Goal: Task Accomplishment & Management: Manage account settings

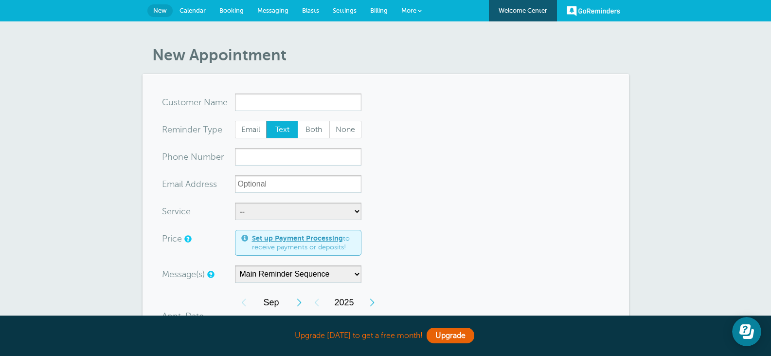
click at [190, 10] on span "Calendar" at bounding box center [193, 10] width 26 height 7
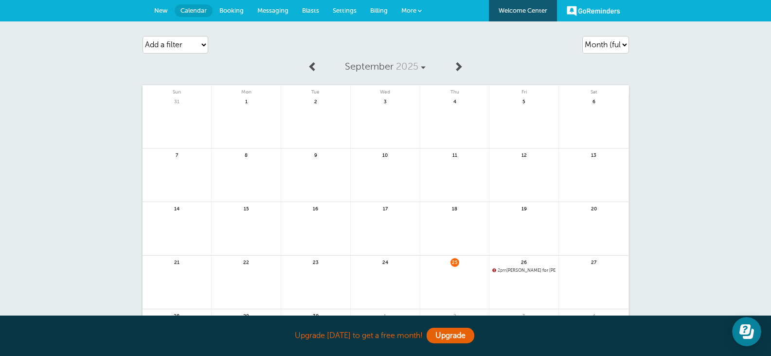
click at [161, 7] on span "New" at bounding box center [161, 10] width 14 height 7
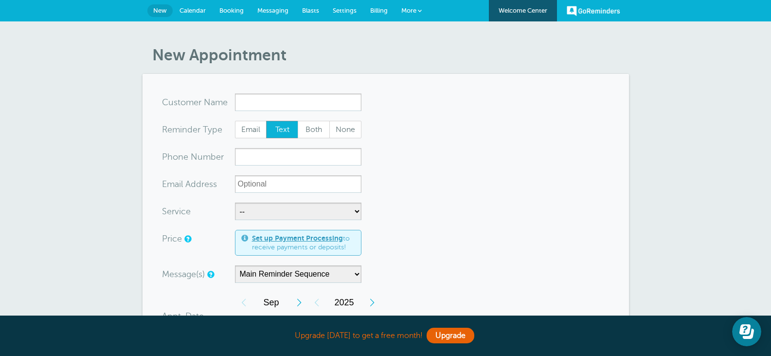
click at [192, 9] on span "Calendar" at bounding box center [193, 10] width 26 height 7
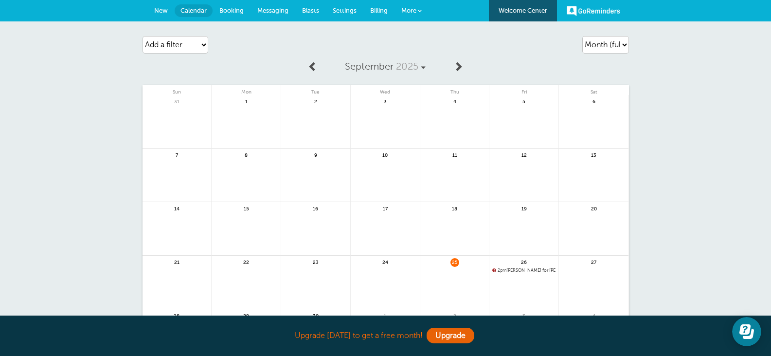
click at [415, 12] on span "More" at bounding box center [408, 10] width 15 height 7
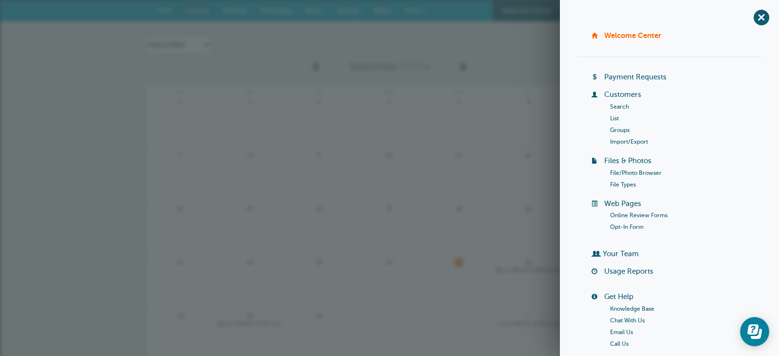
click at [519, 52] on div "Agenda Day Week Month (full view) Month (condensed) Add a filter Customer Searc…" at bounding box center [389, 44] width 487 height 27
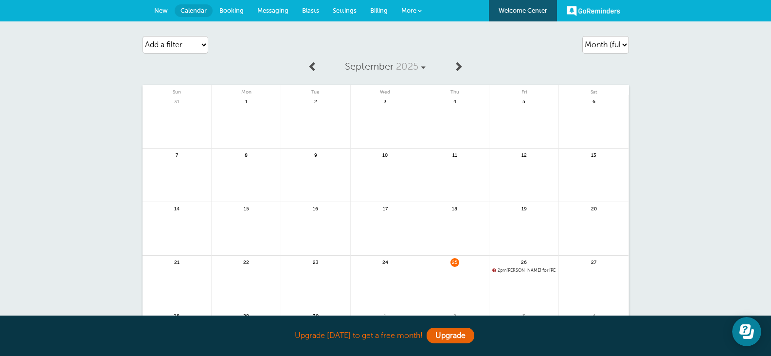
click at [314, 12] on span "Blasts" at bounding box center [310, 10] width 17 height 7
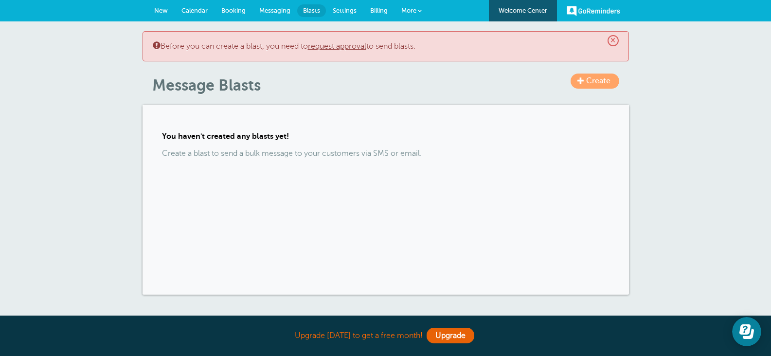
click at [271, 12] on span "Messaging" at bounding box center [274, 10] width 31 height 7
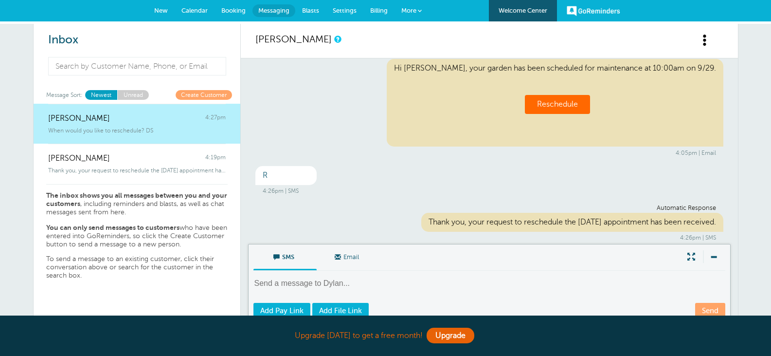
scroll to position [287, 0]
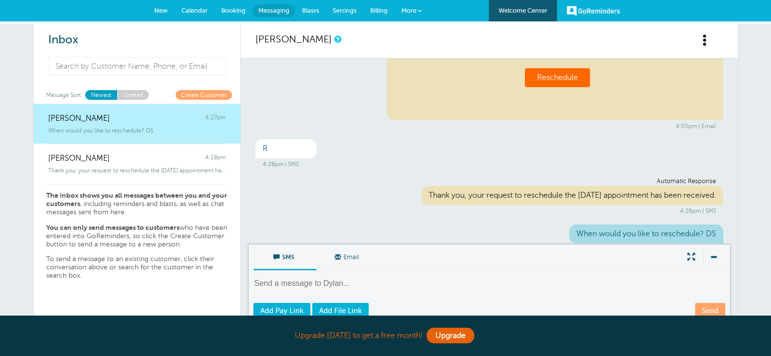
click at [225, 10] on span "Booking" at bounding box center [233, 10] width 24 height 7
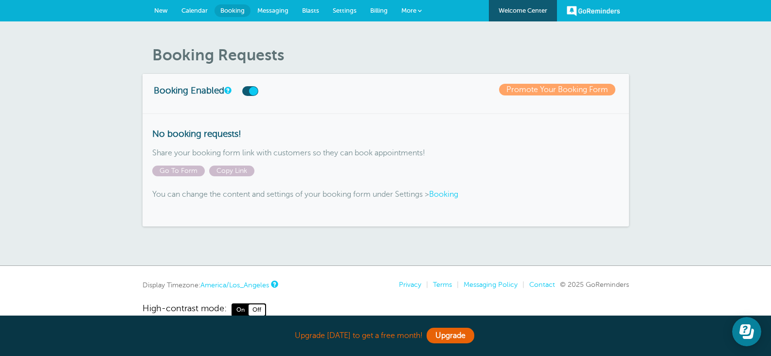
click at [253, 91] on label at bounding box center [250, 91] width 16 height 10
click at [0, 0] on input "checkbox" at bounding box center [0, 0] width 0 height 0
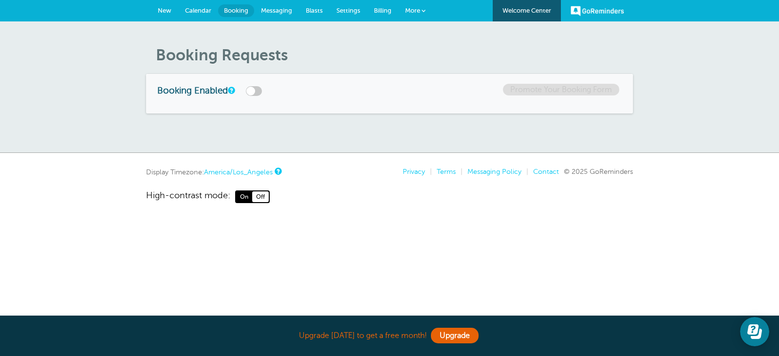
click at [253, 91] on label at bounding box center [254, 91] width 16 height 10
click at [0, 0] on input "checkbox" at bounding box center [0, 0] width 0 height 0
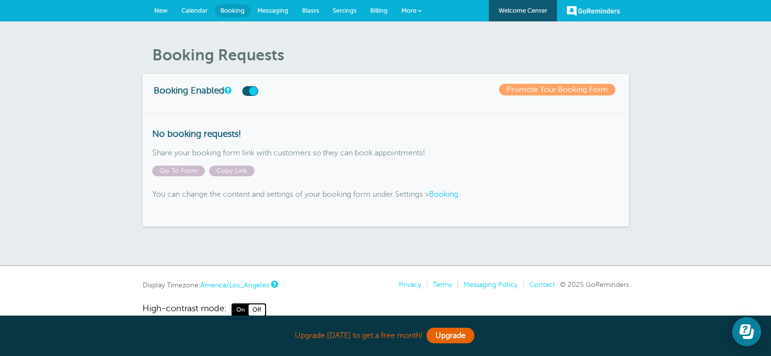
click at [254, 93] on label at bounding box center [250, 91] width 16 height 10
click at [0, 0] on input "checkbox" at bounding box center [0, 0] width 0 height 0
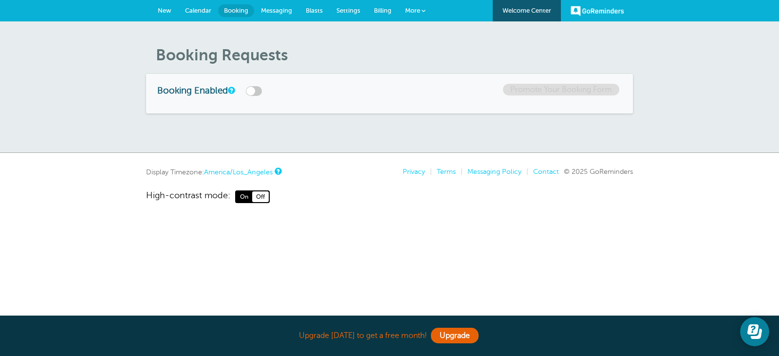
click at [251, 92] on label at bounding box center [254, 91] width 16 height 10
click at [0, 0] on input "checkbox" at bounding box center [0, 0] width 0 height 0
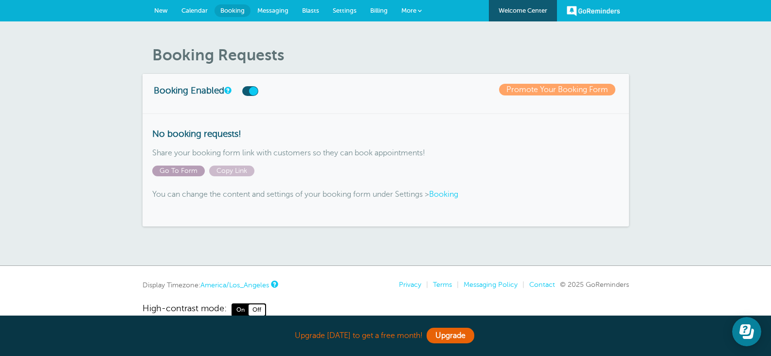
click at [191, 170] on span "Go To Form" at bounding box center [178, 170] width 53 height 11
click at [305, 124] on div "No booking requests! Share your booking form link with customers so they can bo…" at bounding box center [386, 169] width 487 height 113
click at [352, 12] on span "Settings" at bounding box center [345, 10] width 24 height 7
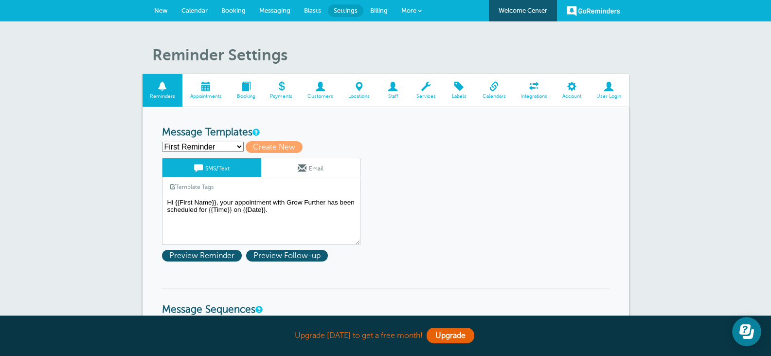
click at [426, 82] on span at bounding box center [426, 86] width 35 height 9
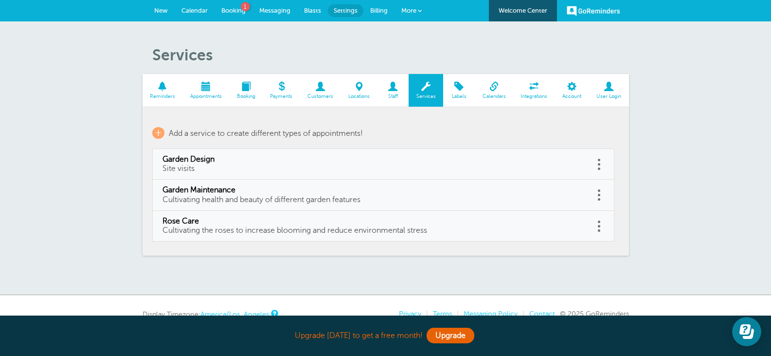
click at [575, 91] on span at bounding box center [572, 86] width 34 height 9
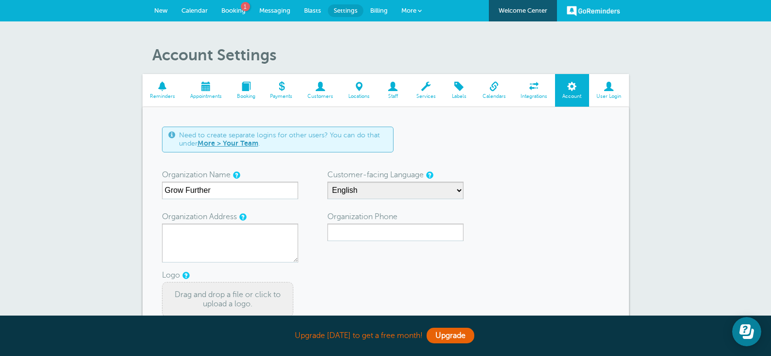
click at [248, 89] on span at bounding box center [246, 86] width 34 height 9
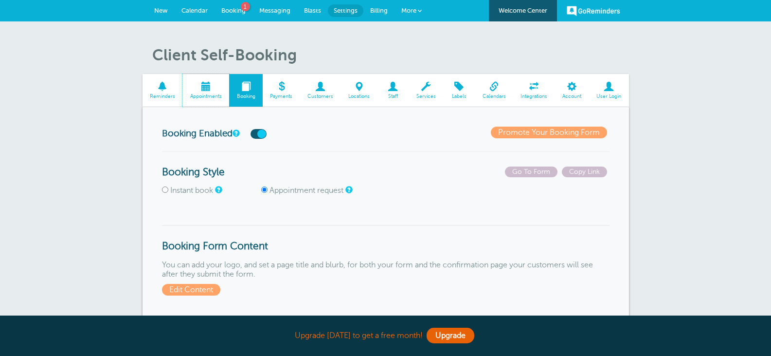
click at [209, 93] on span "Appointments" at bounding box center [205, 96] width 37 height 6
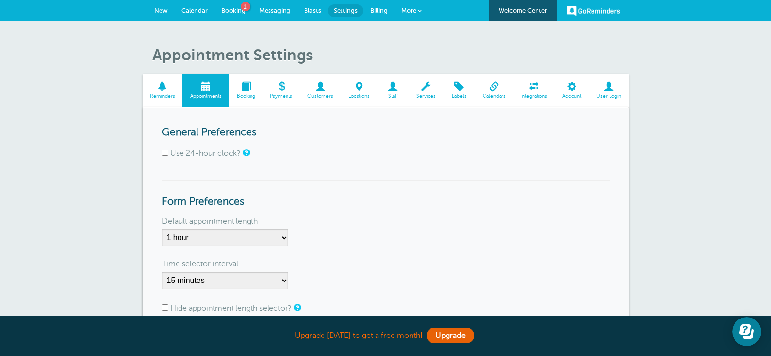
click at [233, 93] on link "Booking" at bounding box center [246, 90] width 34 height 33
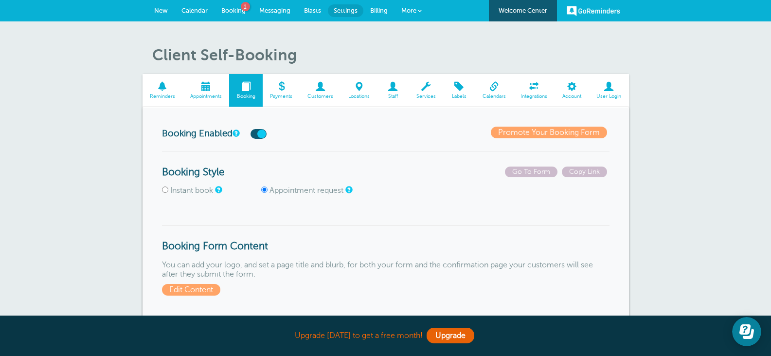
click at [167, 192] on input "Instant book" at bounding box center [165, 189] width 6 height 6
radio input "true"
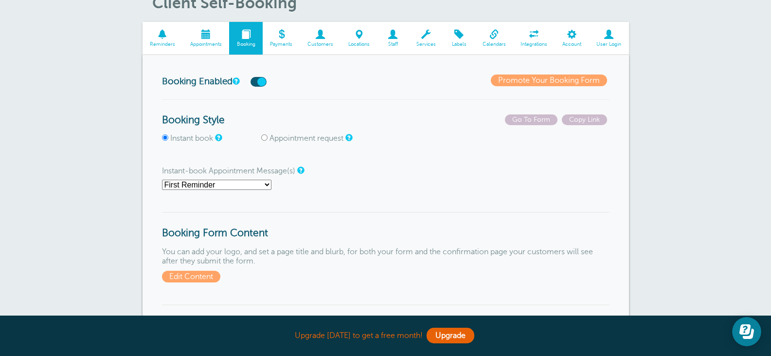
scroll to position [55, 0]
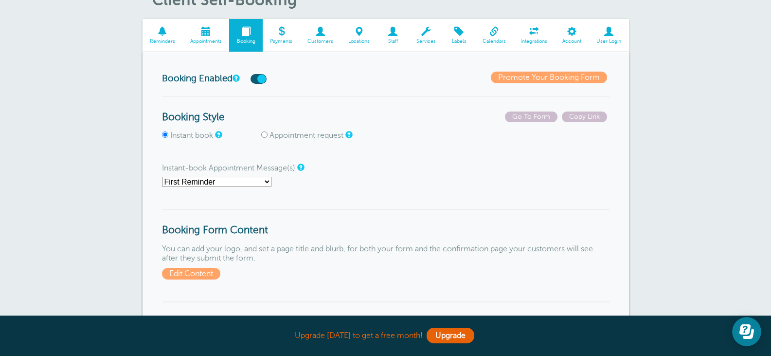
click at [262, 181] on select "First Reminder Gardening Gardening Reminder Second Reminder Third Reminder Gard…" at bounding box center [216, 182] width 109 height 10
select select "162636"
click at [162, 177] on select "First Reminder Gardening Gardening Reminder Second Reminder Third Reminder Gard…" at bounding box center [216, 182] width 109 height 10
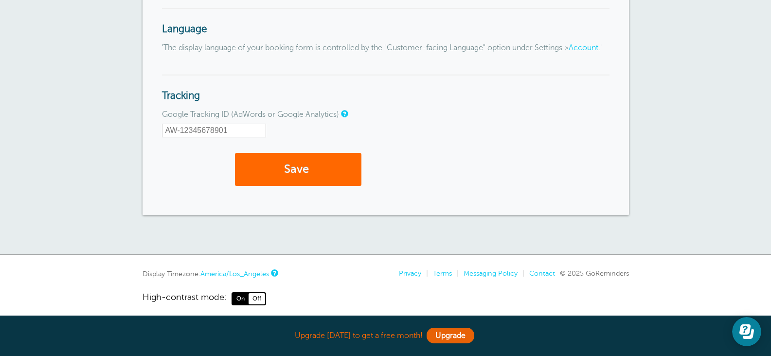
scroll to position [1196, 0]
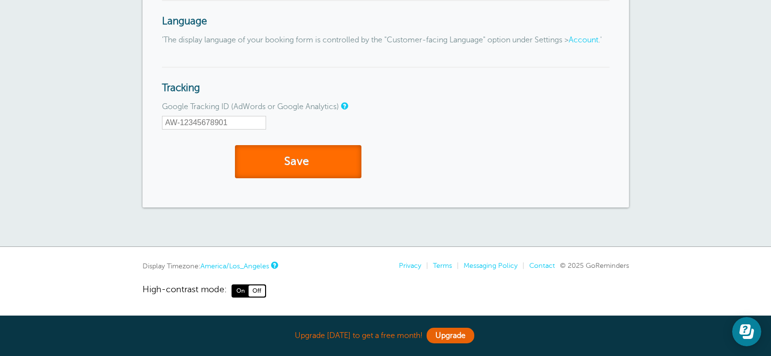
click at [330, 159] on button "Save" at bounding box center [298, 162] width 127 height 34
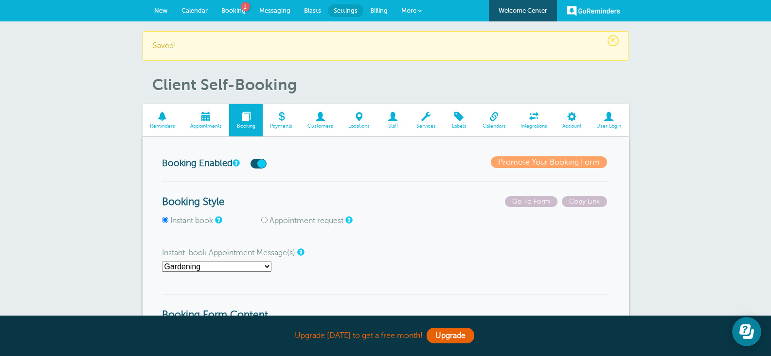
click at [167, 121] on span at bounding box center [163, 116] width 40 height 9
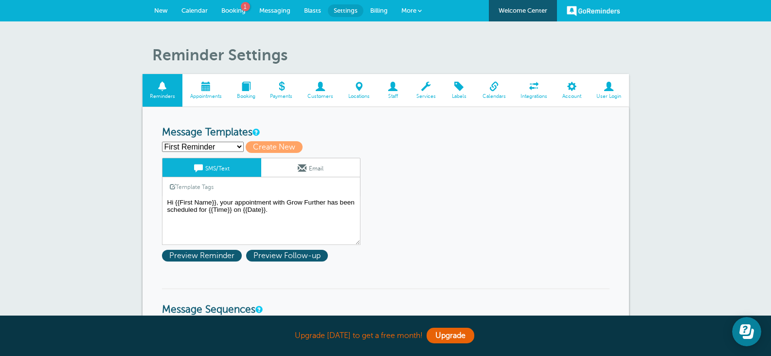
click at [317, 93] on span "Customers" at bounding box center [320, 96] width 31 height 6
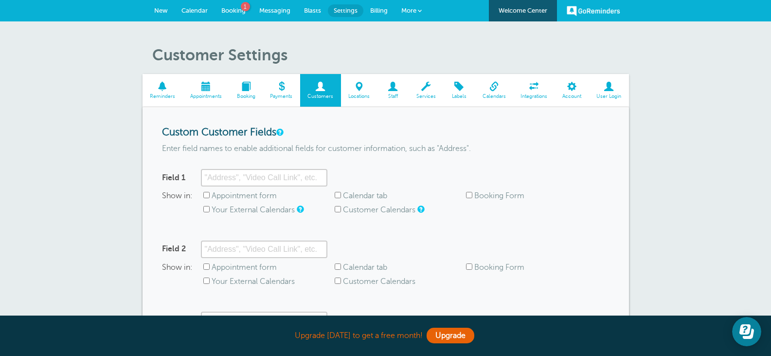
drag, startPoint x: 146, startPoint y: 10, endPoint x: 153, endPoint y: 11, distance: 6.3
click at [153, 11] on div "GoReminders Welcome Center New Calendar Booking 1 Messaging Blasts Settings Bil…" at bounding box center [385, 10] width 771 height 21
click at [153, 11] on link "New" at bounding box center [160, 10] width 27 height 21
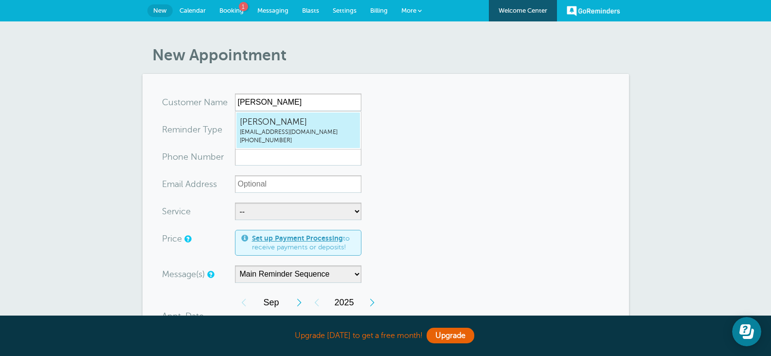
click at [261, 122] on span "Dylan Sweeney" at bounding box center [298, 122] width 117 height 12
type input "DylanSweeneygrowfurther@outlook.com6158929792"
type input "Dylan Sweeney"
radio input "false"
radio input "true"
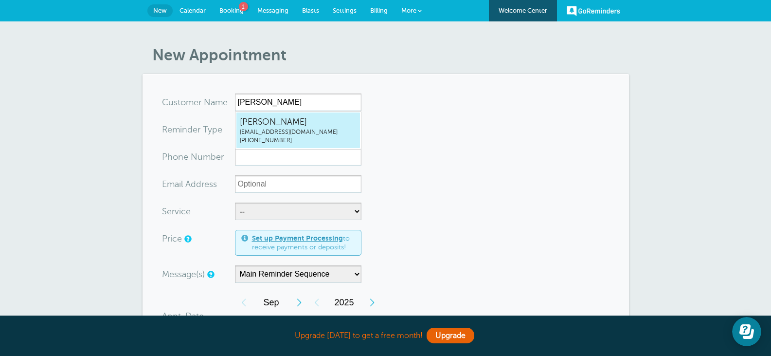
type input "(615) 892-9792"
type input "[EMAIL_ADDRESS][DOMAIN_NAME]"
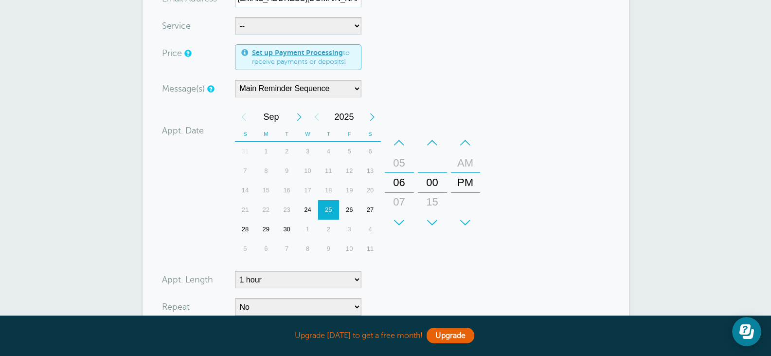
scroll to position [189, 0]
click at [268, 230] on div "29" at bounding box center [265, 228] width 21 height 19
drag, startPoint x: 399, startPoint y: 181, endPoint x: 407, endPoint y: 72, distance: 109.3
click at [407, 72] on form "You are creating a new customer. To use an existing customer select one from th…" at bounding box center [386, 160] width 448 height 511
drag, startPoint x: 467, startPoint y: 171, endPoint x: 469, endPoint y: 191, distance: 20.0
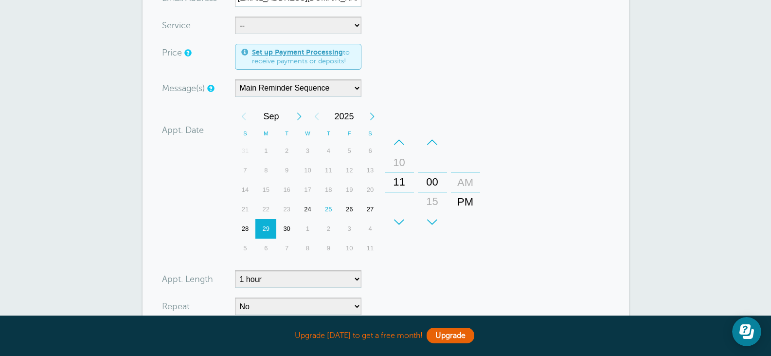
click at [469, 191] on div "AM" at bounding box center [465, 182] width 23 height 19
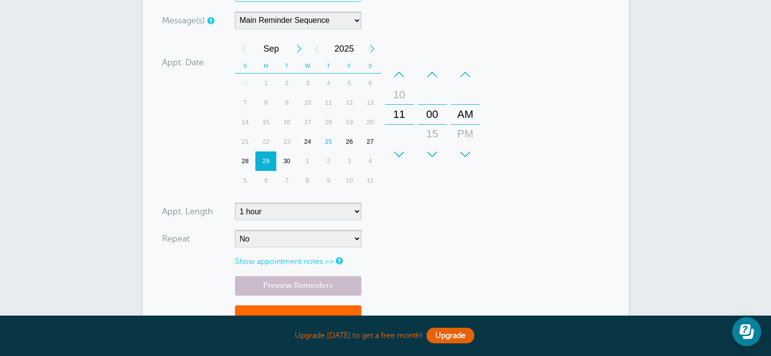
scroll to position [326, 0]
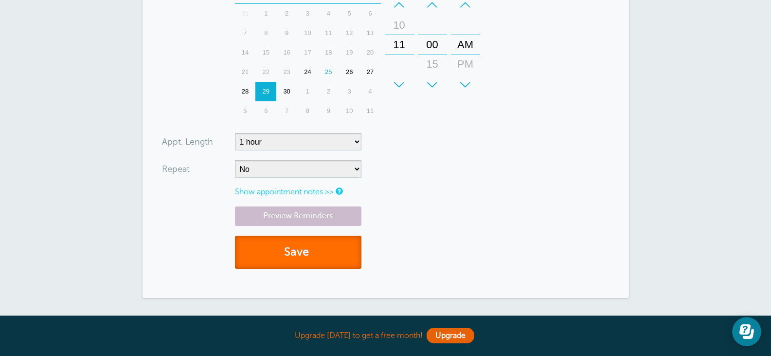
click at [337, 256] on button "Save" at bounding box center [298, 252] width 127 height 34
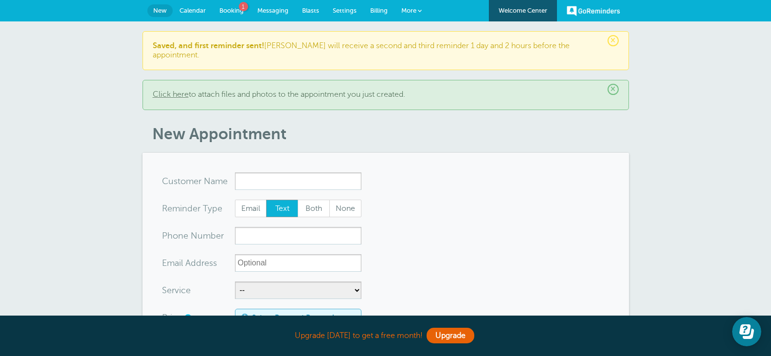
click at [344, 11] on span "Settings" at bounding box center [345, 10] width 24 height 7
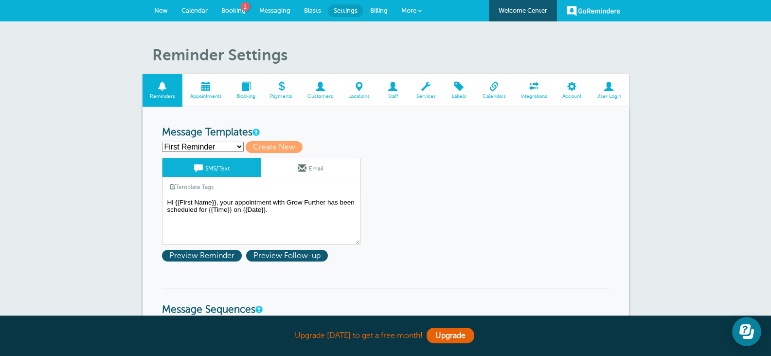
click at [212, 92] on link "Appointments" at bounding box center [205, 90] width 47 height 33
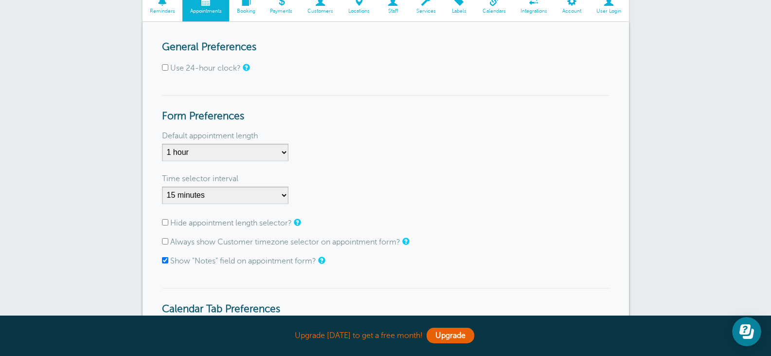
scroll to position [85, 0]
click at [252, 13] on span "Booking" at bounding box center [246, 12] width 24 height 6
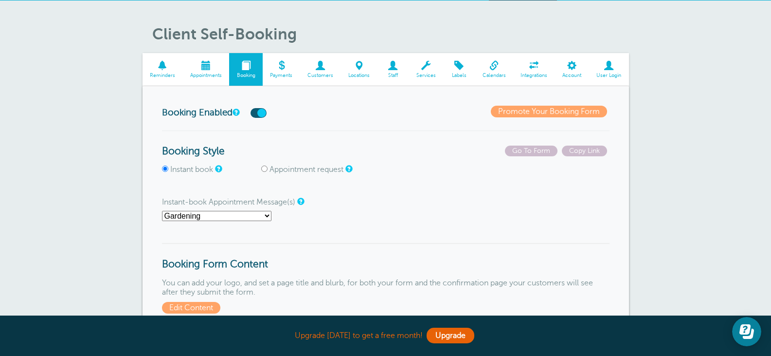
scroll to position [21, 0]
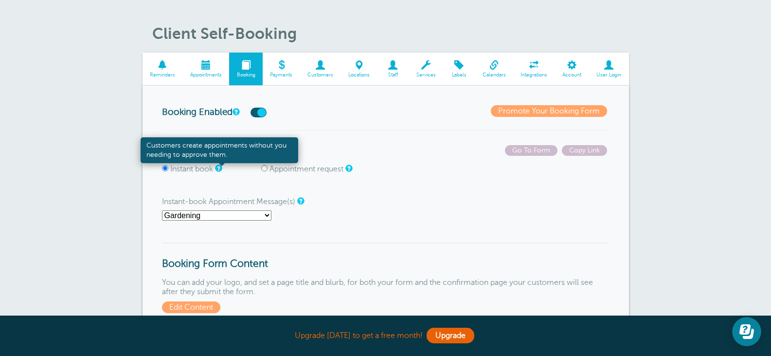
click at [219, 169] on link at bounding box center [218, 168] width 6 height 6
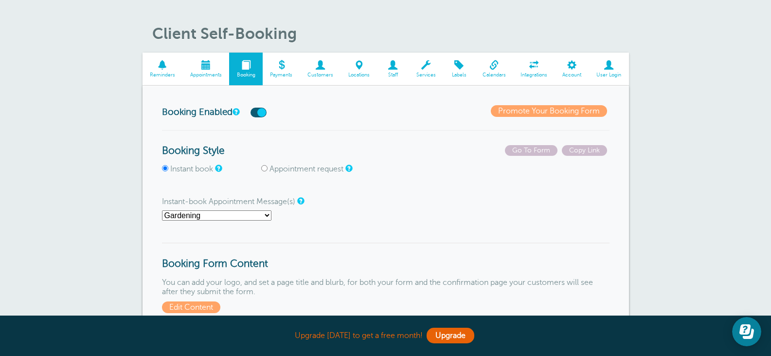
click at [265, 164] on span "Appointment request" at bounding box center [309, 168] width 97 height 9
click at [265, 168] on input "Appointment request" at bounding box center [264, 168] width 6 height 6
radio input "true"
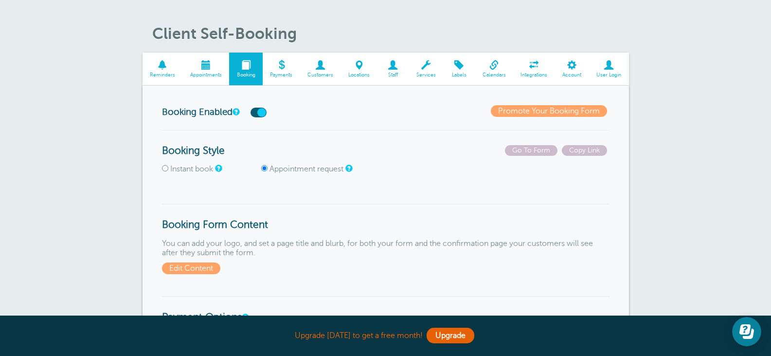
click at [163, 170] on input "Instant book" at bounding box center [165, 168] width 6 height 6
radio input "true"
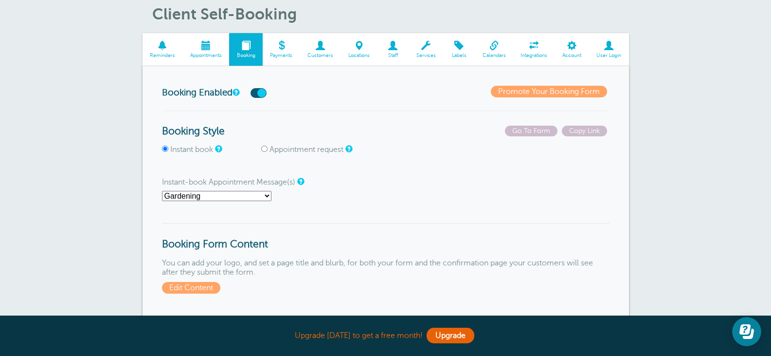
scroll to position [34, 0]
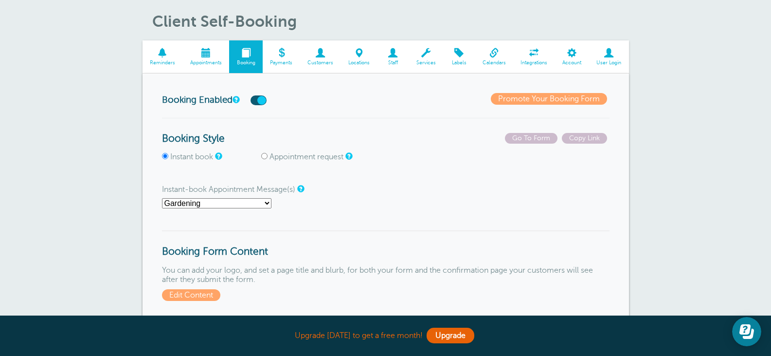
click at [271, 155] on label "Appointment request" at bounding box center [307, 156] width 74 height 9
click at [268, 155] on input "Appointment request" at bounding box center [264, 156] width 6 height 6
radio input "true"
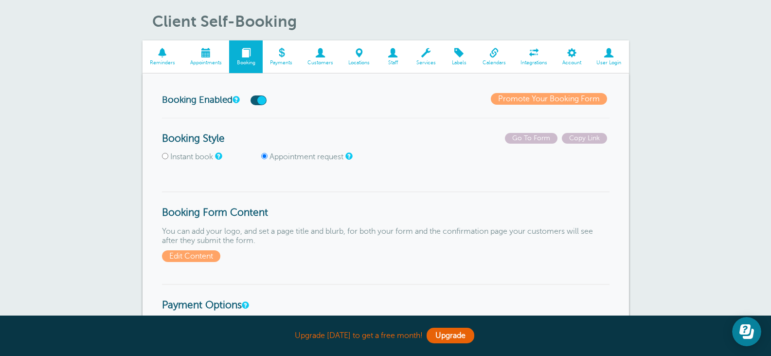
click at [345, 156] on span "Appointment request" at bounding box center [309, 156] width 97 height 9
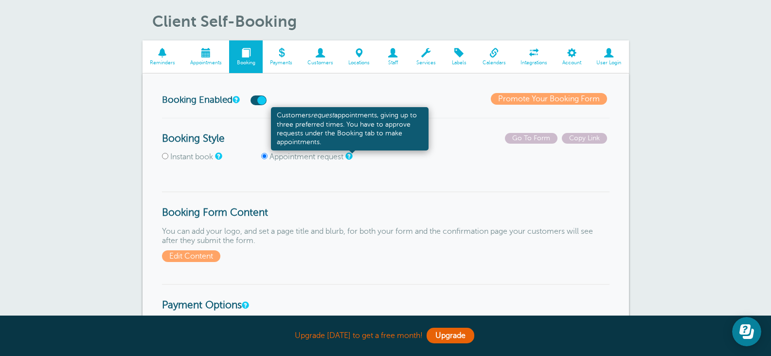
click at [349, 156] on link at bounding box center [348, 156] width 6 height 6
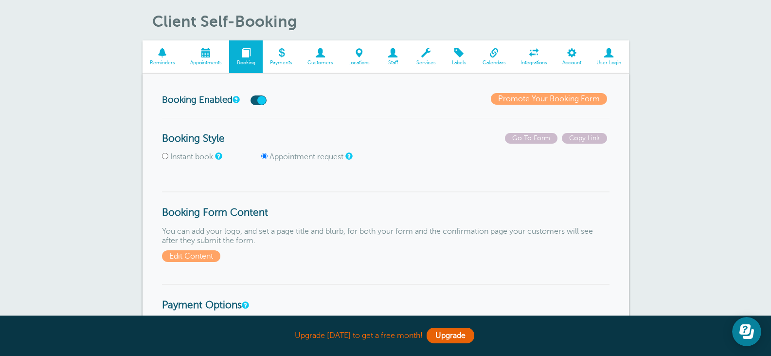
click at [161, 54] on span at bounding box center [163, 52] width 40 height 9
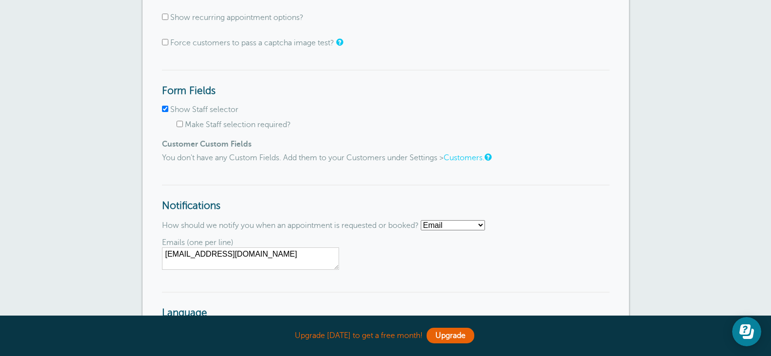
scroll to position [1157, 0]
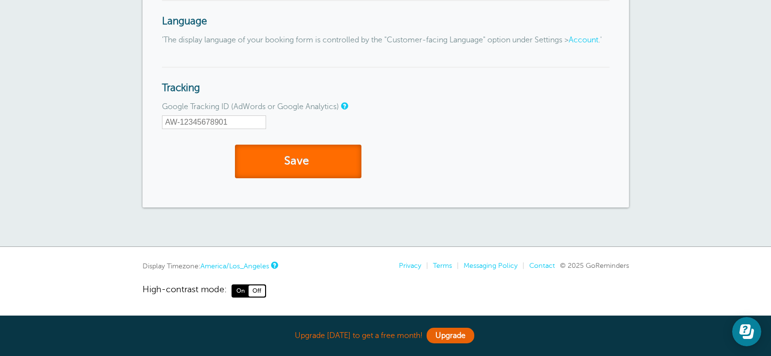
click at [316, 161] on button "Save" at bounding box center [298, 162] width 127 height 34
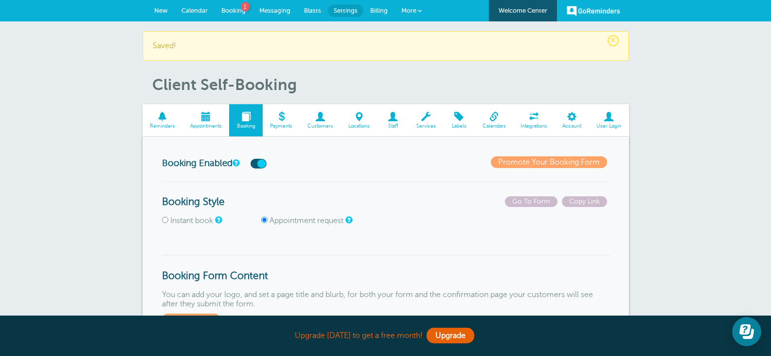
click at [410, 10] on span "More" at bounding box center [408, 10] width 15 height 7
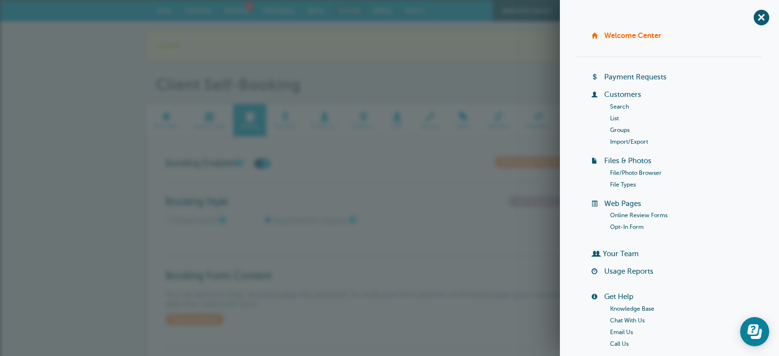
scroll to position [97, 0]
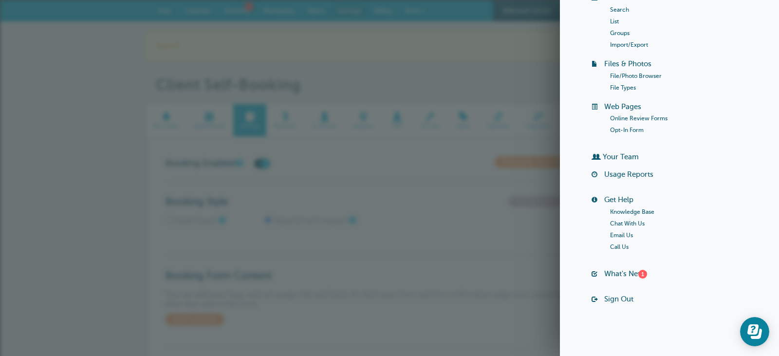
click at [609, 298] on link "Sign Out" at bounding box center [618, 299] width 29 height 8
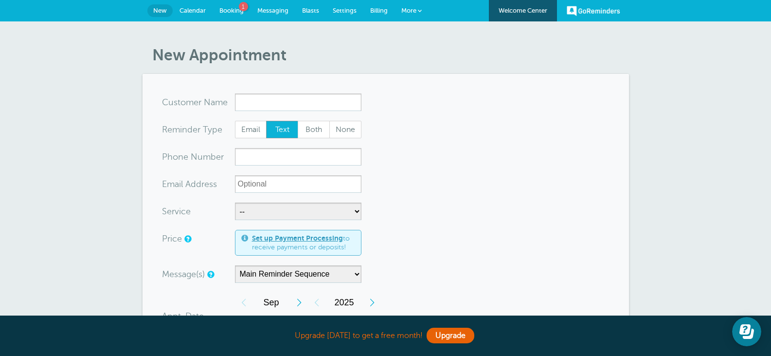
click at [334, 9] on span "Settings" at bounding box center [345, 10] width 24 height 7
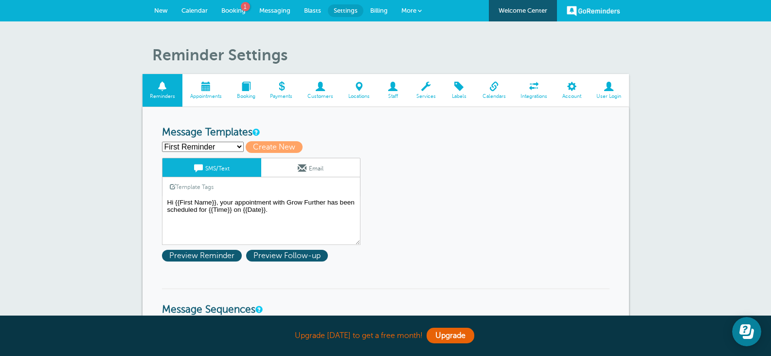
click at [234, 145] on select "First Reminder Gardening Gardening Reminder Second Reminder Third Reminder Crea…" at bounding box center [203, 147] width 82 height 10
select select "162630"
click at [162, 142] on select "First Reminder Gardening Gardening Reminder Second Reminder Third Reminder Crea…" at bounding box center [203, 147] width 82 height 10
type input "Gardening"
type textarea "Hi {{First Name}} {{Last Name}}, your garden has been scheduled for maintenance…"
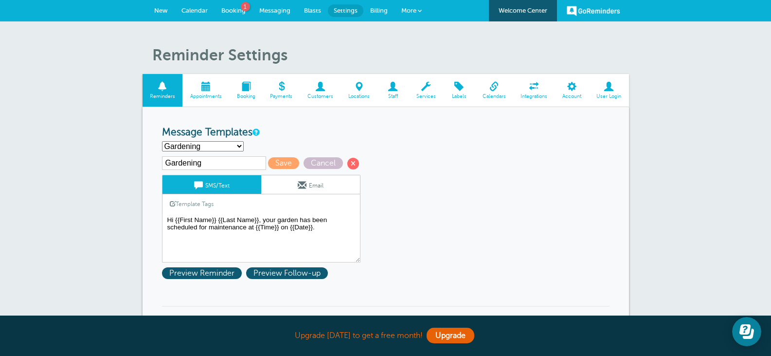
click at [236, 144] on select "First Reminder Gardening Gardening Reminder Second Reminder Third Reminder Crea…" at bounding box center [203, 146] width 82 height 10
select select "162635"
click at [162, 141] on select "First Reminder Gardening Gardening Reminder Second Reminder Third Reminder Crea…" at bounding box center [203, 146] width 82 height 10
type input "Gardening Reminder"
type textarea "Hi {{First Name}} {{Last Name}}, just a friendly reminder that Grow Further is …"
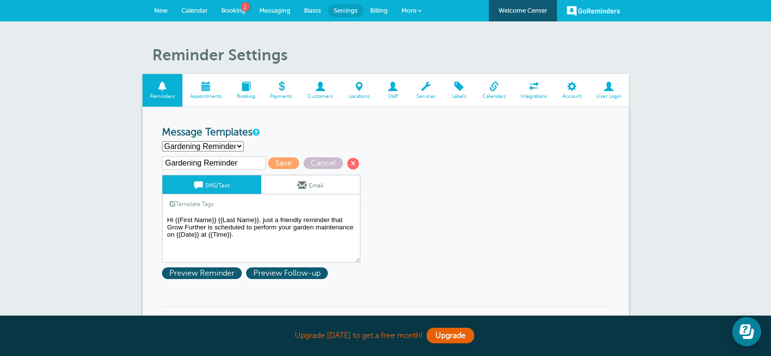
click at [410, 9] on span "More" at bounding box center [408, 10] width 15 height 7
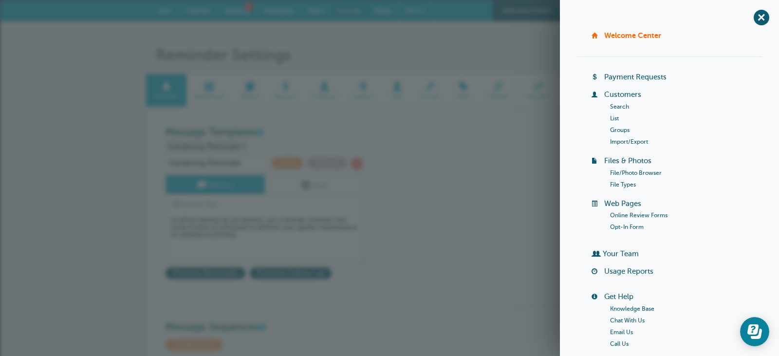
scroll to position [97, 0]
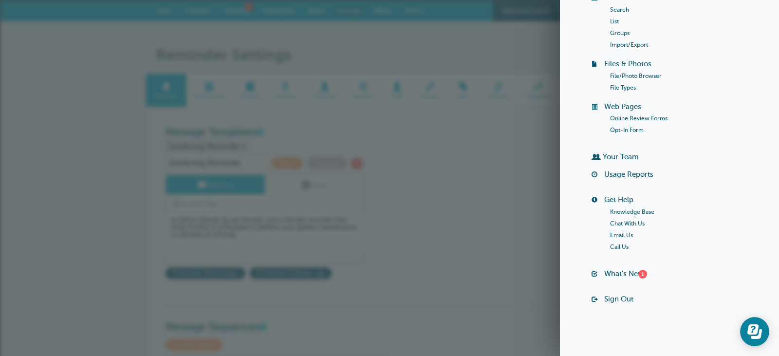
click at [613, 302] on link "Sign Out" at bounding box center [618, 299] width 29 height 8
